Goal: Task Accomplishment & Management: Complete application form

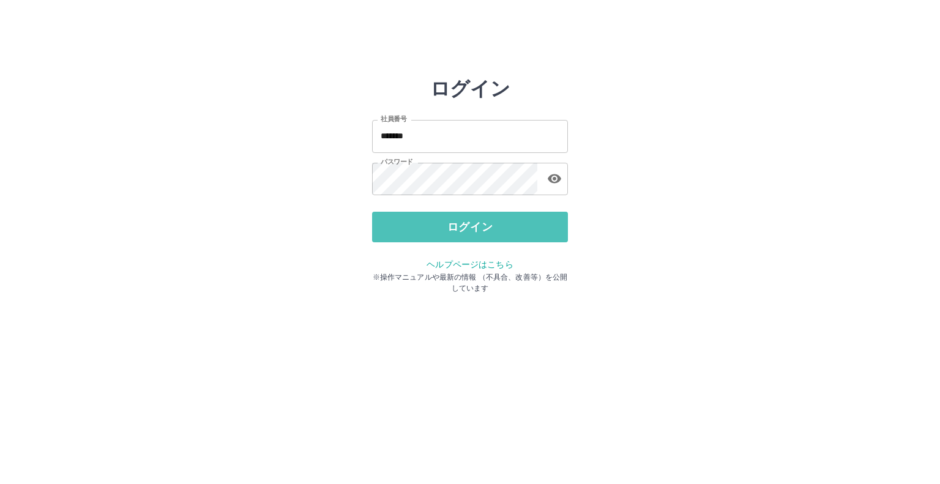
click at [484, 229] on button "ログイン" at bounding box center [470, 227] width 196 height 31
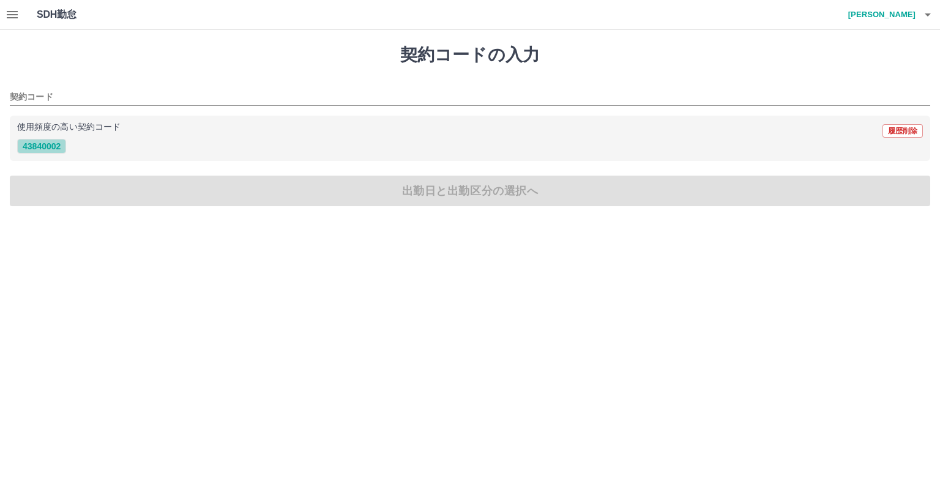
click at [50, 147] on button "43840002" at bounding box center [41, 146] width 49 height 15
type input "********"
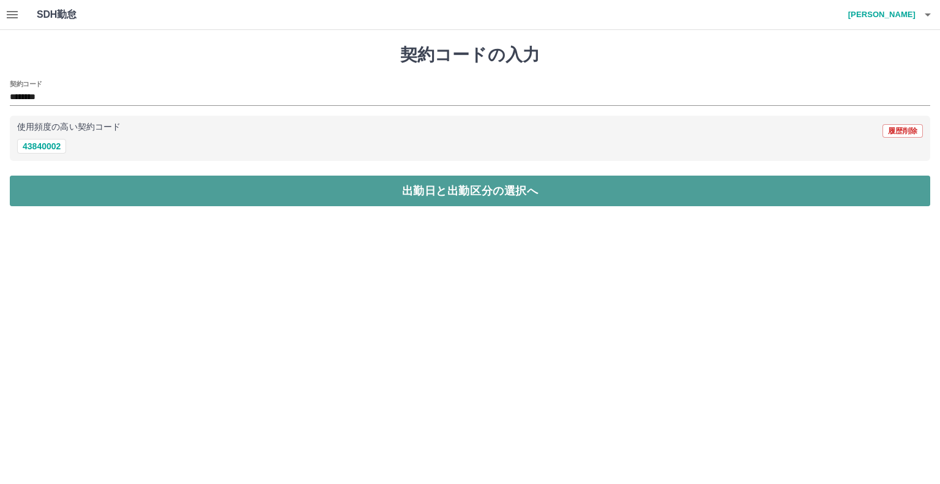
click at [246, 187] on button "出勤日と出勤区分の選択へ" at bounding box center [470, 191] width 920 height 31
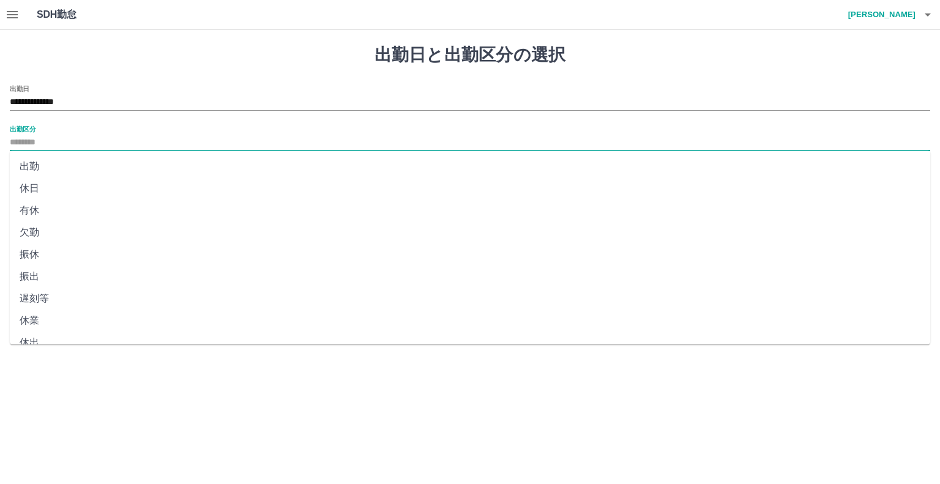
click at [210, 143] on input "出勤区分" at bounding box center [470, 142] width 920 height 15
click at [202, 168] on li "出勤" at bounding box center [470, 166] width 920 height 22
type input "**"
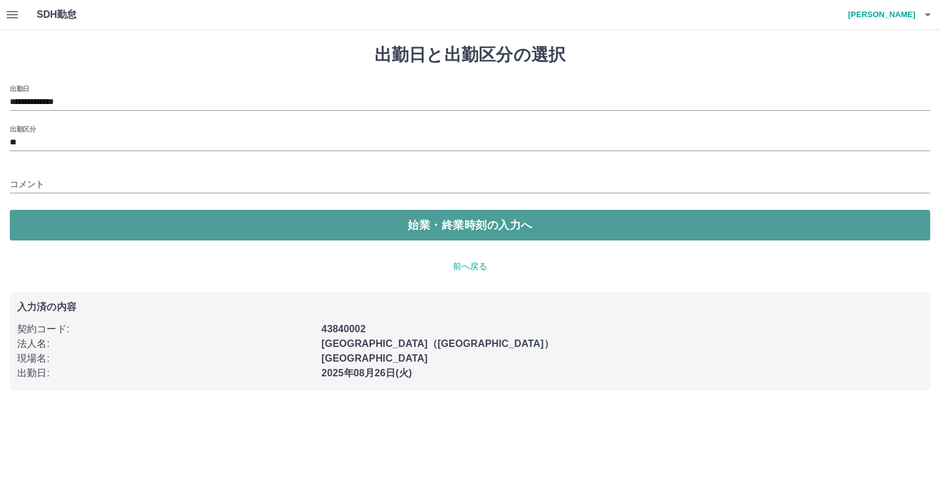
click at [210, 220] on button "始業・終業時刻の入力へ" at bounding box center [470, 225] width 920 height 31
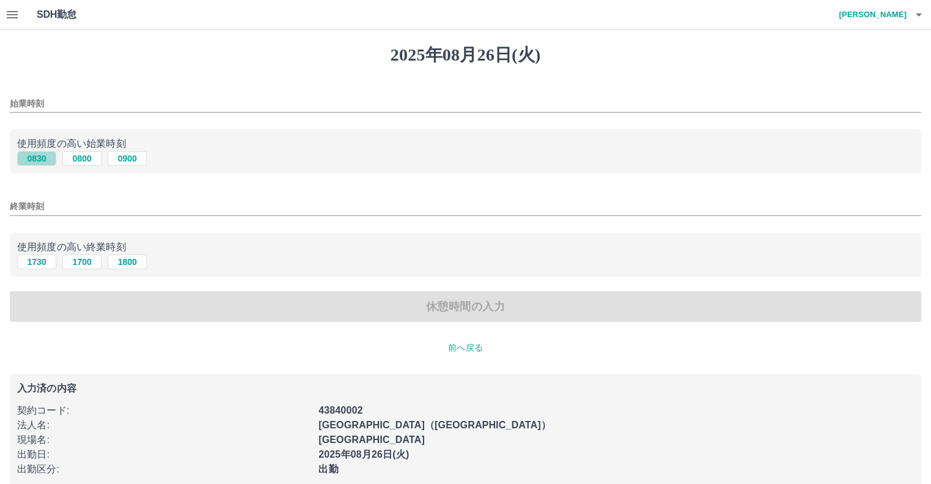
click at [40, 161] on button "0830" at bounding box center [36, 158] width 39 height 15
type input "****"
click at [29, 261] on button "1730" at bounding box center [36, 261] width 39 height 15
type input "****"
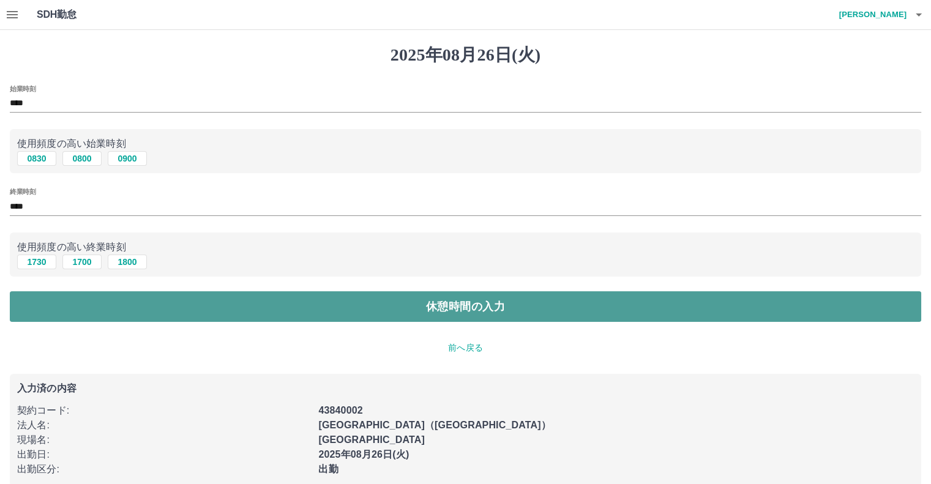
click at [201, 308] on button "休憩時間の入力" at bounding box center [465, 306] width 911 height 31
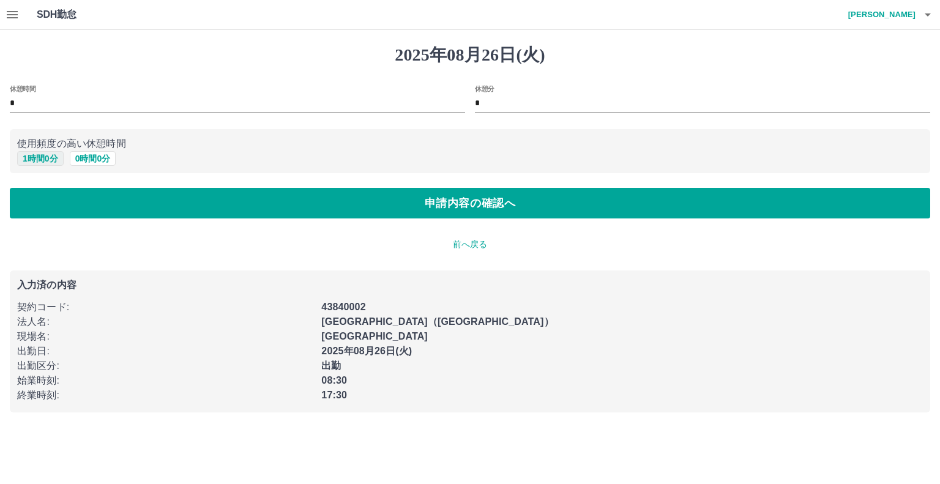
click at [34, 162] on button "1 時間 0 分" at bounding box center [40, 158] width 46 height 15
type input "*"
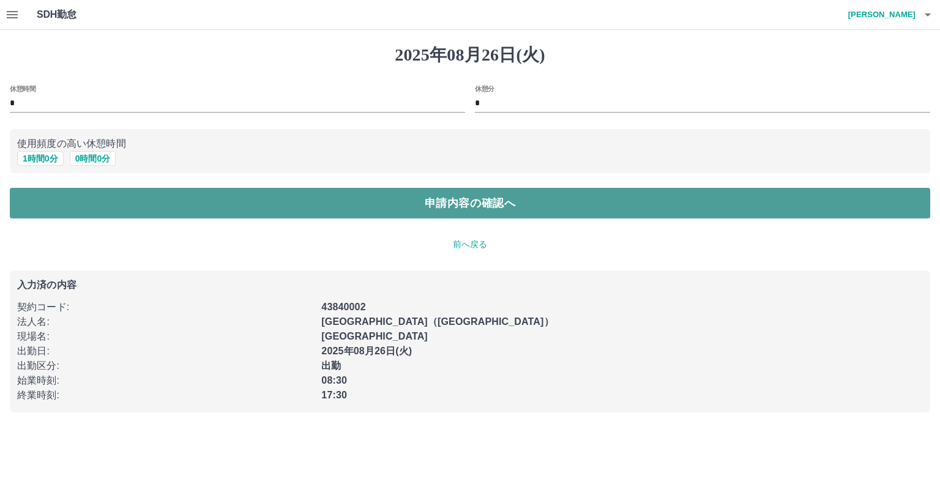
click at [199, 206] on button "申請内容の確認へ" at bounding box center [470, 203] width 920 height 31
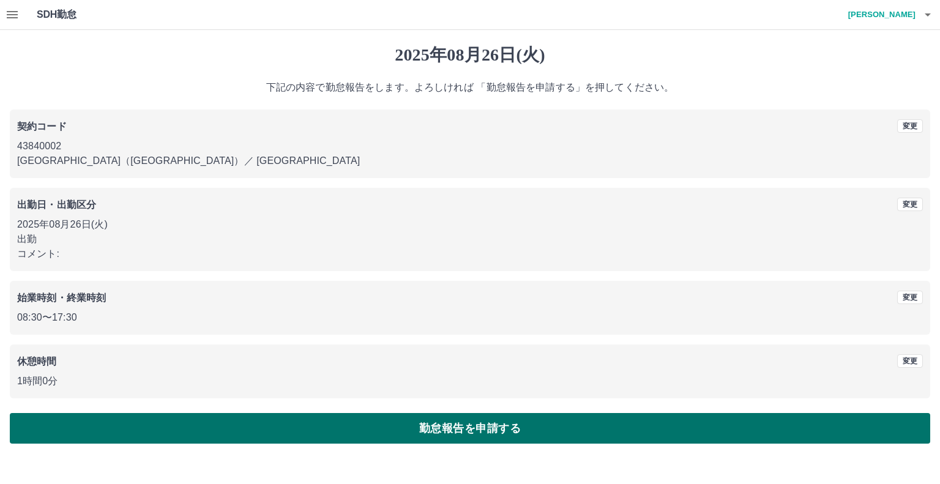
click at [266, 423] on button "勤怠報告を申請する" at bounding box center [470, 428] width 920 height 31
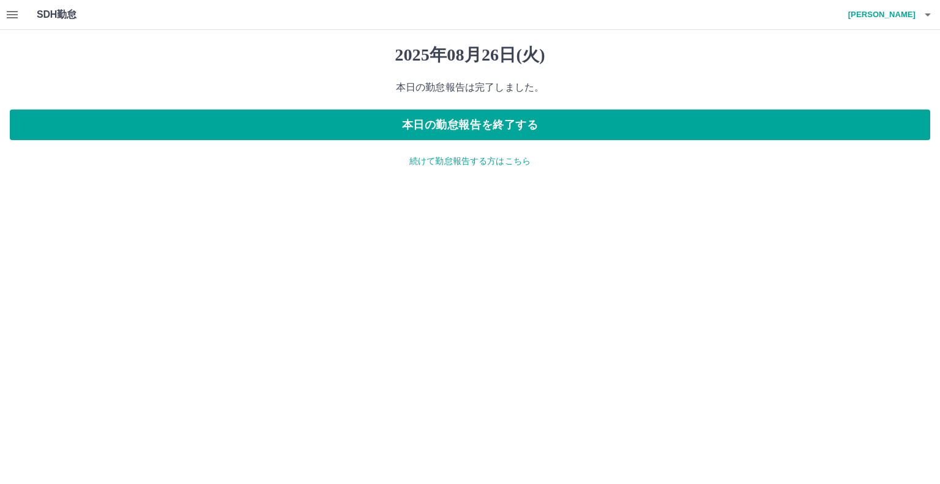
click at [9, 19] on icon "button" at bounding box center [12, 14] width 15 height 15
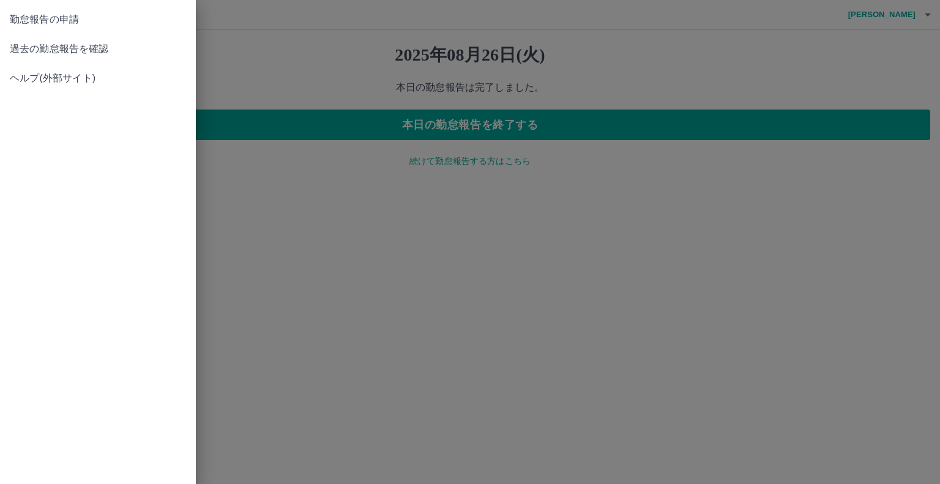
click at [32, 51] on span "過去の勤怠報告を確認" at bounding box center [98, 49] width 176 height 15
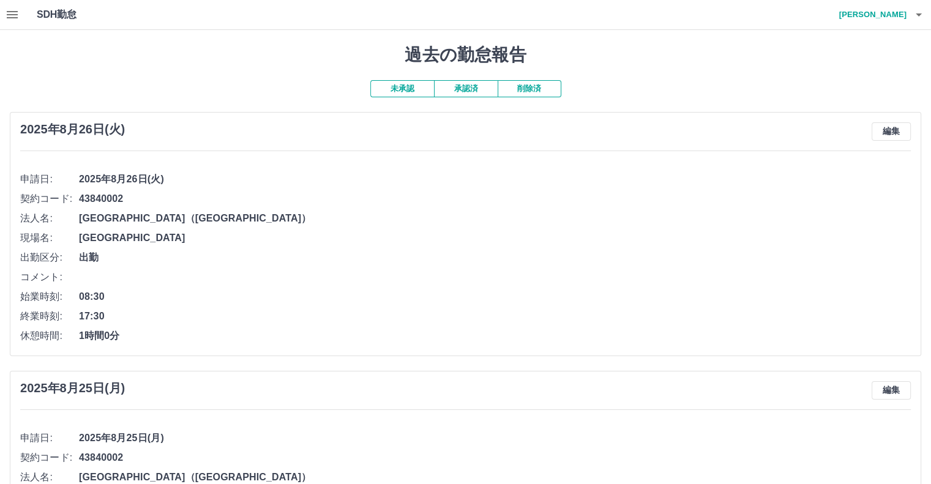
click at [408, 90] on button "未承認" at bounding box center [402, 88] width 64 height 17
click at [455, 90] on button "承認済" at bounding box center [466, 88] width 64 height 17
click at [404, 89] on button "未承認" at bounding box center [402, 88] width 64 height 17
click at [880, 10] on h4 "[PERSON_NAME]" at bounding box center [869, 14] width 73 height 29
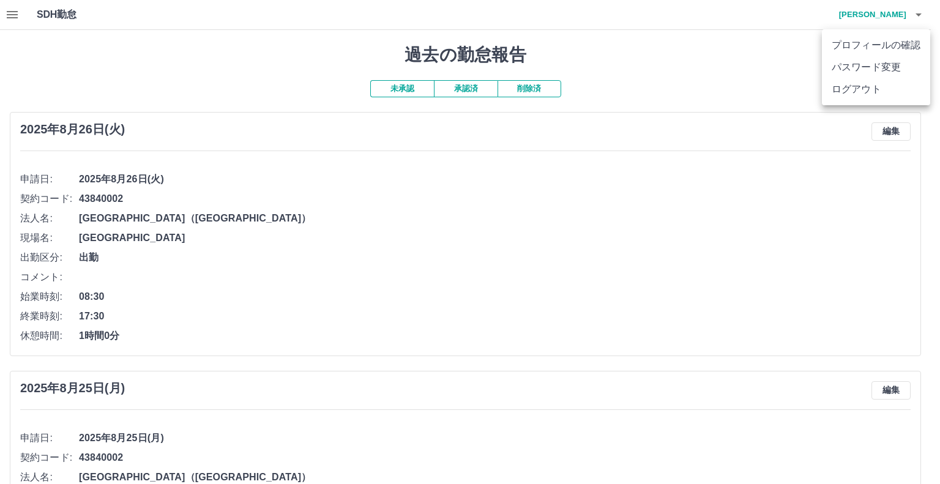
click at [855, 88] on li "ログアウト" at bounding box center [876, 89] width 108 height 22
